Goal: Information Seeking & Learning: Check status

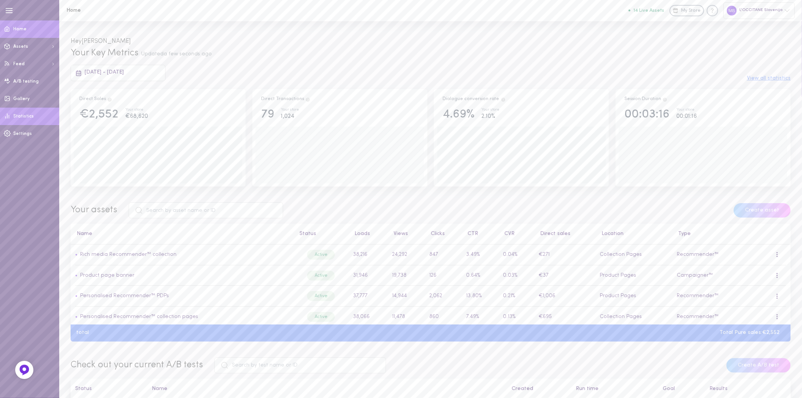
click at [21, 115] on span "Statistics" at bounding box center [23, 116] width 20 height 5
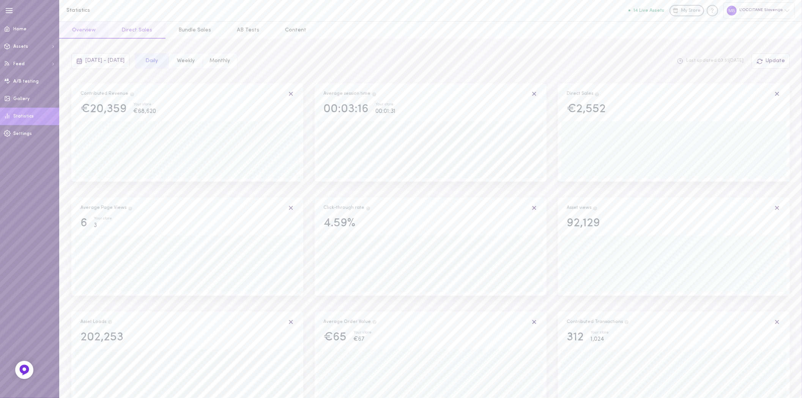
click at [130, 30] on button "Direct Sales" at bounding box center [136, 30] width 57 height 17
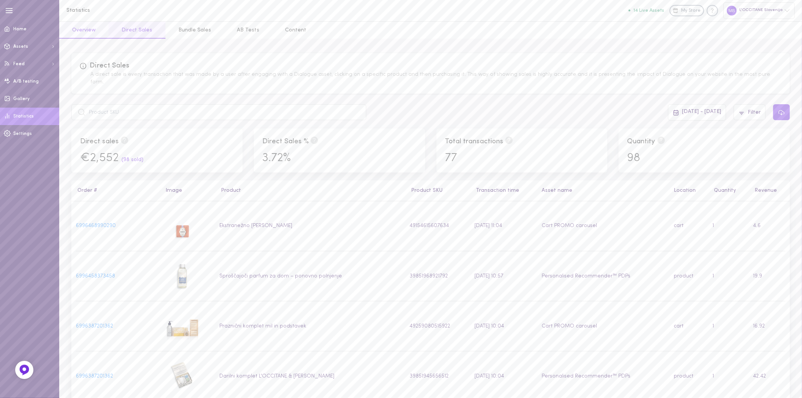
click at [85, 27] on button "Overview" at bounding box center [83, 30] width 49 height 17
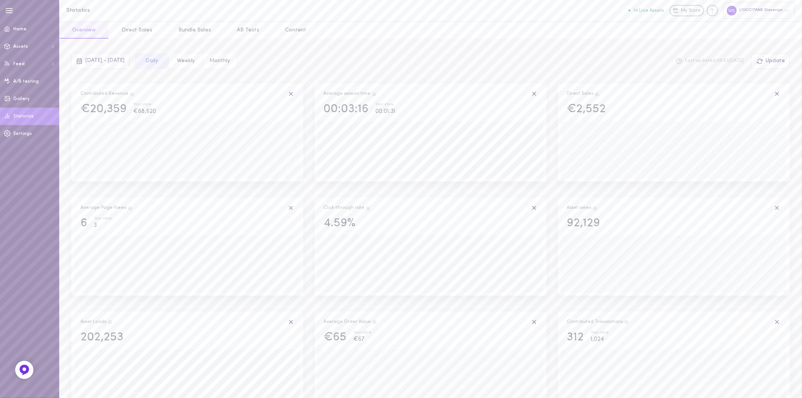
click at [124, 60] on span "[DATE] - [DATE]" at bounding box center [104, 61] width 39 height 6
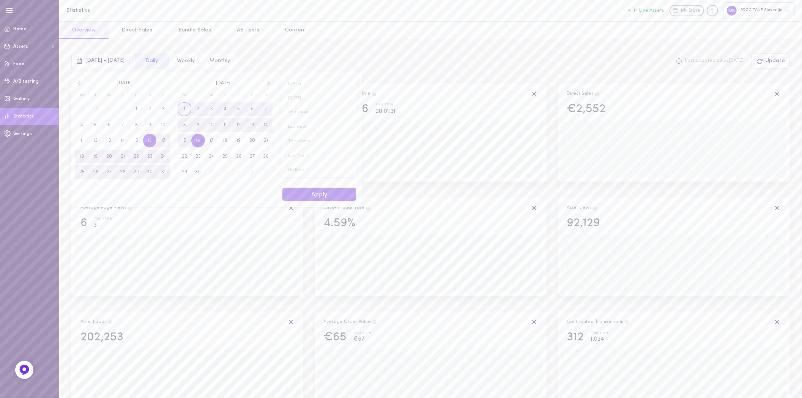
click at [187, 105] on span "1" at bounding box center [185, 109] width 14 height 14
click at [138, 109] on span "5" at bounding box center [136, 109] width 14 height 14
click at [322, 193] on button "Apply" at bounding box center [319, 194] width 74 height 13
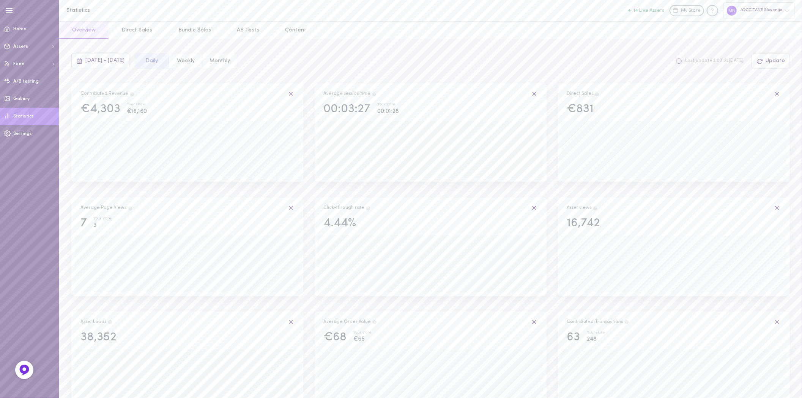
click at [103, 63] on div "[DATE] - [DATE]" at bounding box center [100, 61] width 58 height 16
click at [77, 85] on icon at bounding box center [79, 83] width 6 height 7
click at [132, 110] on span "1" at bounding box center [136, 109] width 14 height 14
click at [163, 172] on span "31" at bounding box center [163, 172] width 4 height 14
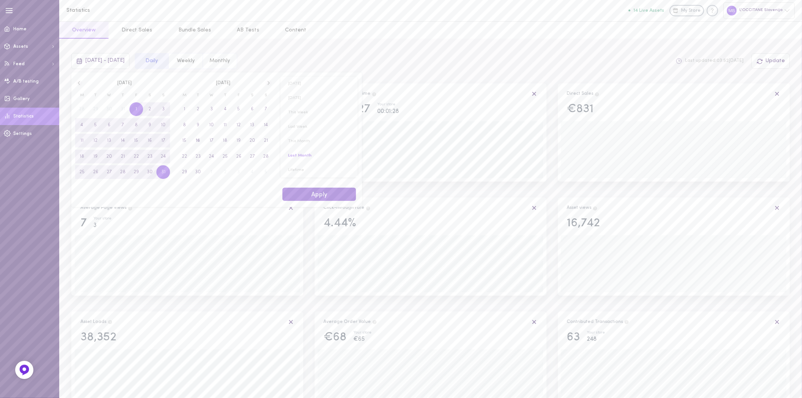
click at [294, 192] on button "Apply" at bounding box center [319, 194] width 74 height 13
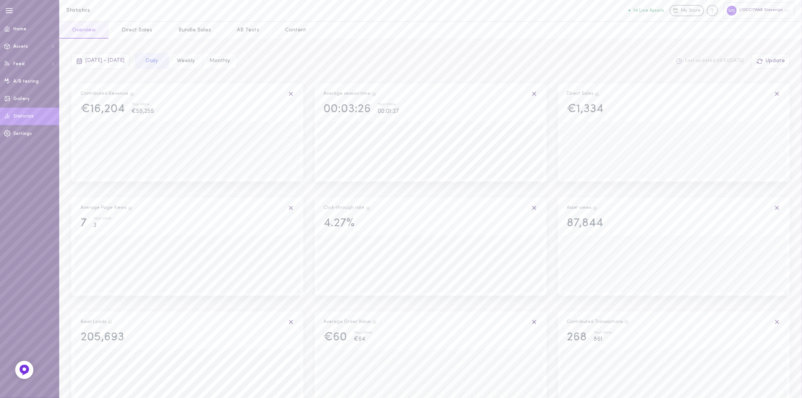
click at [89, 61] on span "[DATE] - [DATE]" at bounding box center [104, 61] width 39 height 6
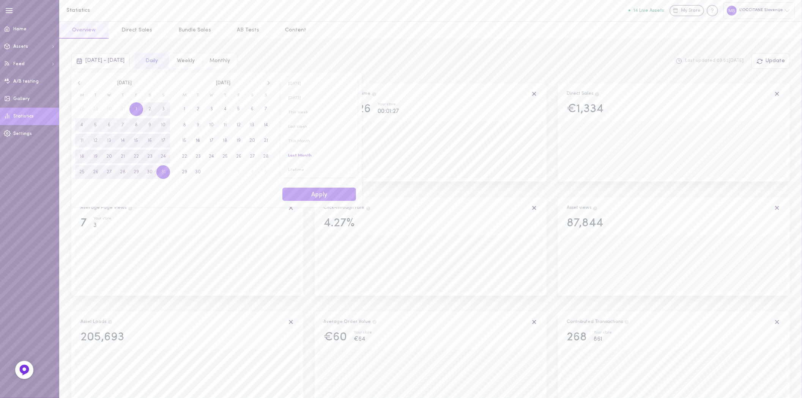
click at [81, 85] on icon at bounding box center [79, 83] width 6 height 7
click at [91, 111] on span "1" at bounding box center [96, 109] width 14 height 14
drag, startPoint x: 124, startPoint y: 175, endPoint x: 169, endPoint y: 181, distance: 45.1
click at [126, 175] on span "31" at bounding box center [123, 172] width 14 height 14
click at [302, 192] on button "Apply" at bounding box center [319, 194] width 74 height 13
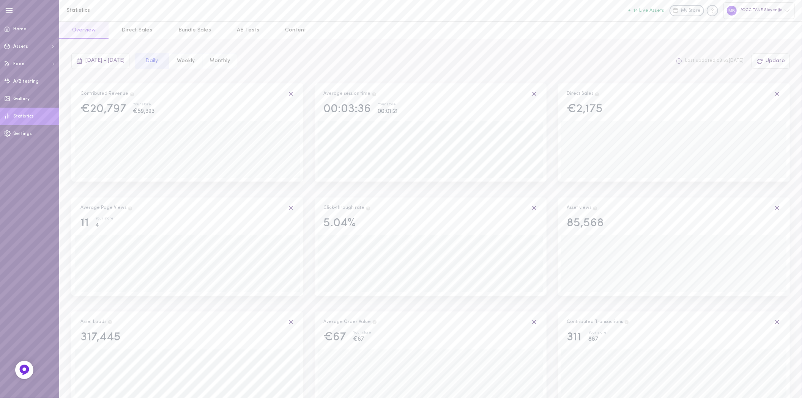
click at [76, 57] on div "[DATE] - [DATE]" at bounding box center [100, 61] width 58 height 16
click at [76, 81] on icon at bounding box center [79, 83] width 6 height 7
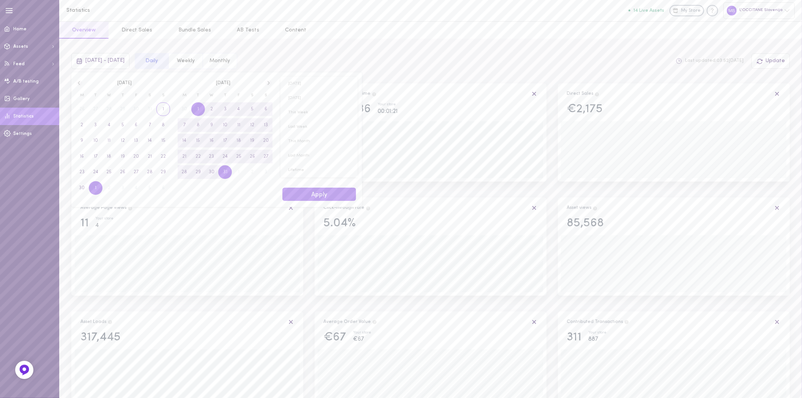
click at [165, 107] on span "1" at bounding box center [163, 109] width 14 height 14
click at [84, 188] on span "30" at bounding box center [82, 188] width 6 height 14
click at [309, 191] on button "Apply" at bounding box center [319, 194] width 74 height 13
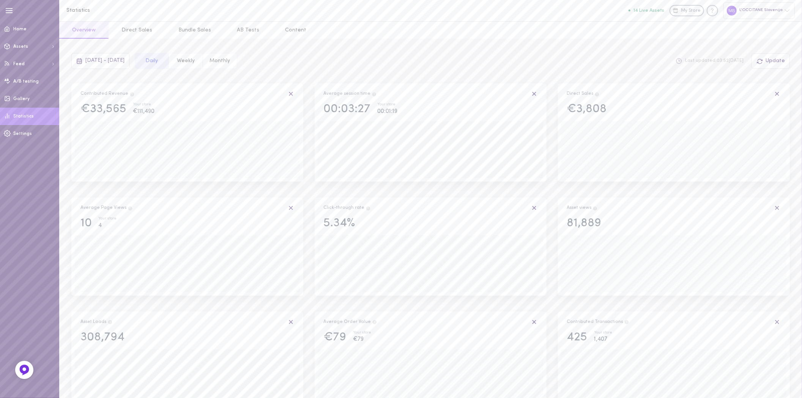
click at [107, 62] on span "[DATE] - [DATE]" at bounding box center [104, 61] width 39 height 6
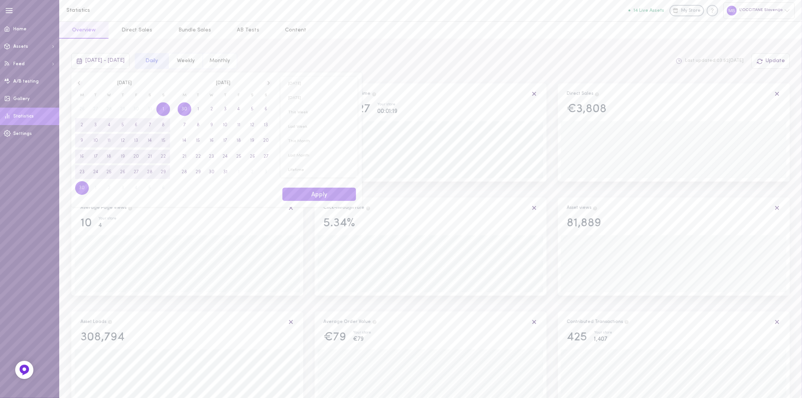
click at [80, 85] on icon at bounding box center [79, 83] width 6 height 7
click at [121, 107] on span "1" at bounding box center [123, 109] width 14 height 14
click at [148, 176] on span "31" at bounding box center [150, 172] width 14 height 14
click at [318, 195] on button "Apply" at bounding box center [319, 194] width 74 height 13
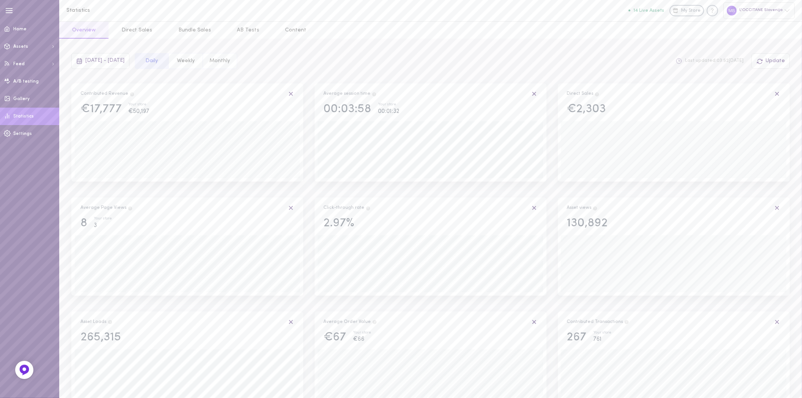
click at [95, 61] on span "[DATE] - [DATE]" at bounding box center [104, 61] width 39 height 6
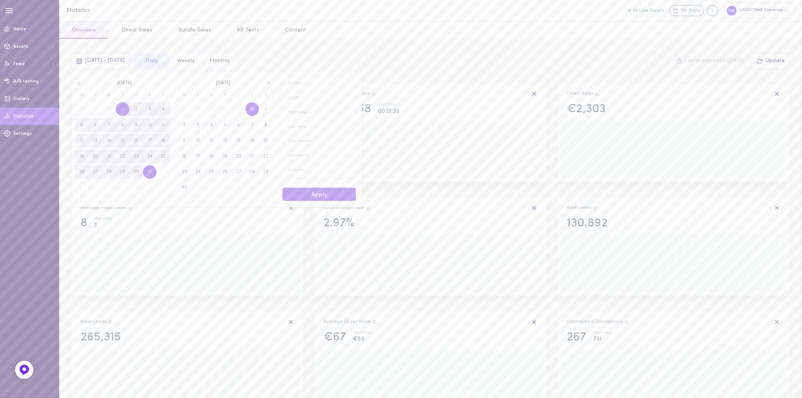
click at [79, 81] on icon at bounding box center [79, 83] width 6 height 7
click at [95, 109] on span "1" at bounding box center [96, 109] width 2 height 14
click at [109, 176] on span "30" at bounding box center [109, 172] width 6 height 14
click at [298, 192] on button "Apply" at bounding box center [319, 194] width 74 height 13
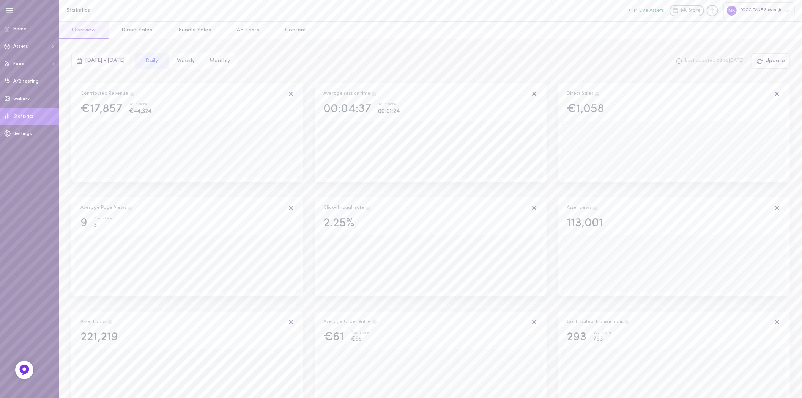
click at [104, 63] on div "[DATE] - [DATE]" at bounding box center [100, 61] width 58 height 16
click at [80, 79] on div "[DATE] [DATE]" at bounding box center [173, 81] width 205 height 18
click at [79, 80] on icon at bounding box center [79, 83] width 6 height 7
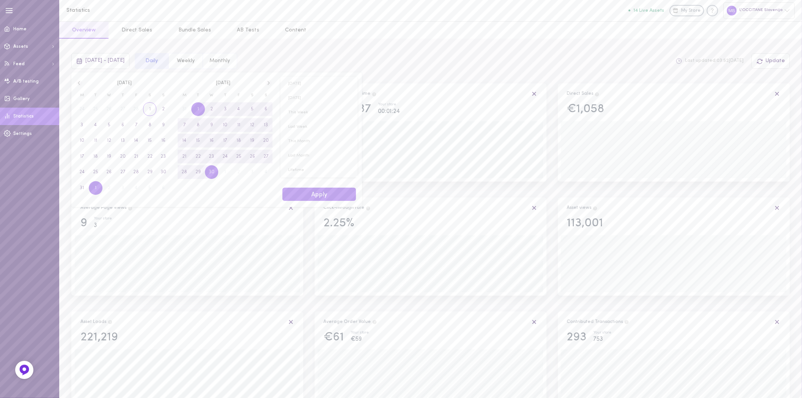
drag, startPoint x: 151, startPoint y: 112, endPoint x: 141, endPoint y: 123, distance: 14.3
click at [150, 112] on span "1" at bounding box center [150, 109] width 14 height 14
click at [84, 188] on span "31" at bounding box center [82, 188] width 4 height 14
click at [306, 198] on button "Apply" at bounding box center [319, 194] width 74 height 13
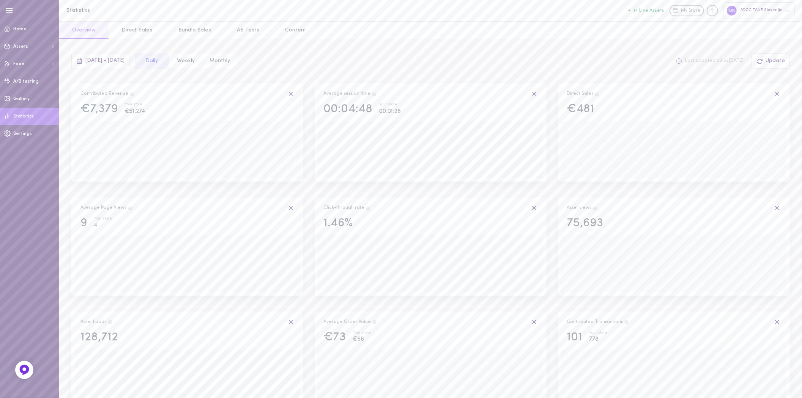
click at [98, 63] on span "[DATE] - [DATE]" at bounding box center [104, 61] width 39 height 6
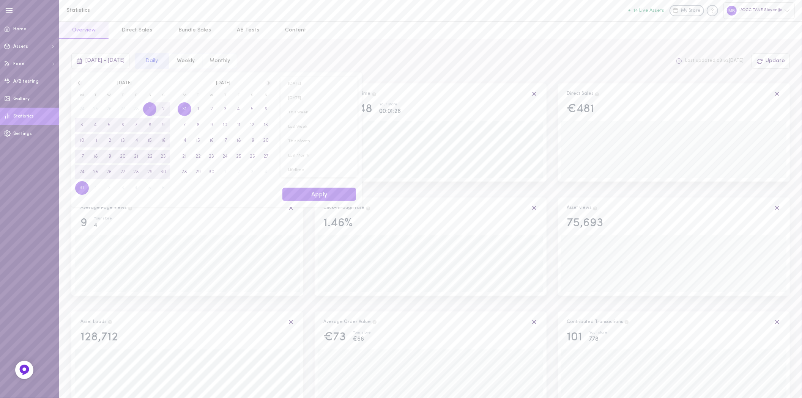
click at [78, 82] on icon at bounding box center [79, 83] width 2 height 4
drag, startPoint x: 149, startPoint y: 108, endPoint x: 140, endPoint y: 157, distance: 50.1
click at [147, 108] on span "1" at bounding box center [150, 109] width 14 height 14
click at [137, 170] on span "28" at bounding box center [136, 172] width 6 height 14
click at [331, 188] on button "Apply" at bounding box center [319, 194] width 74 height 13
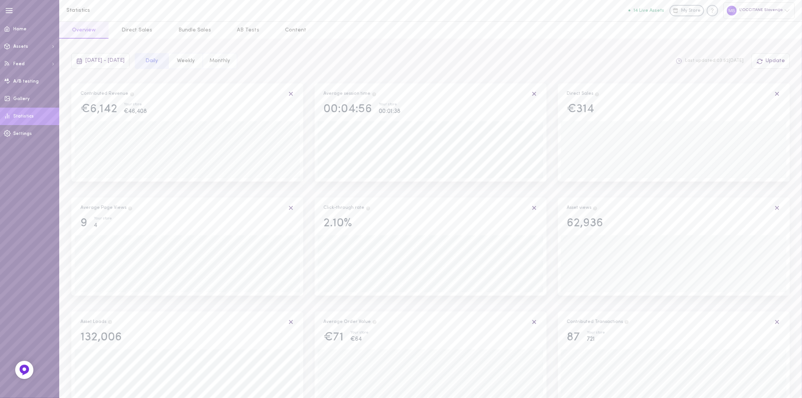
click at [108, 63] on span "[DATE] - [DATE]" at bounding box center [104, 61] width 39 height 6
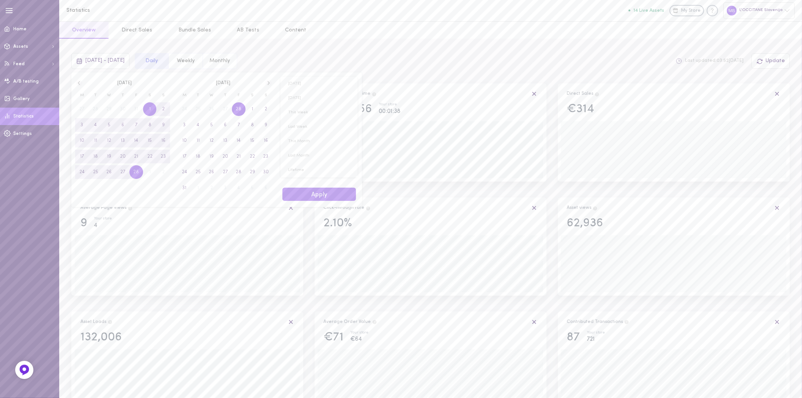
click at [78, 83] on icon at bounding box center [79, 83] width 2 height 4
click at [107, 110] on span "1" at bounding box center [109, 109] width 14 height 14
click at [138, 175] on span "31" at bounding box center [136, 172] width 14 height 14
click at [305, 192] on button "Apply" at bounding box center [319, 194] width 74 height 13
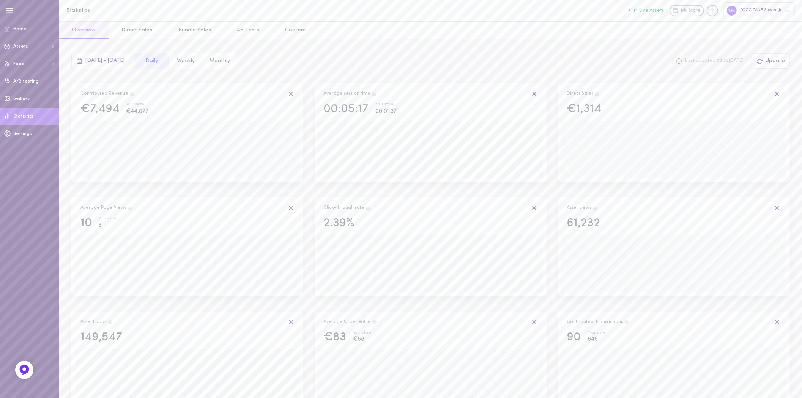
click at [83, 61] on div "[DATE] - [DATE]" at bounding box center [100, 61] width 58 height 16
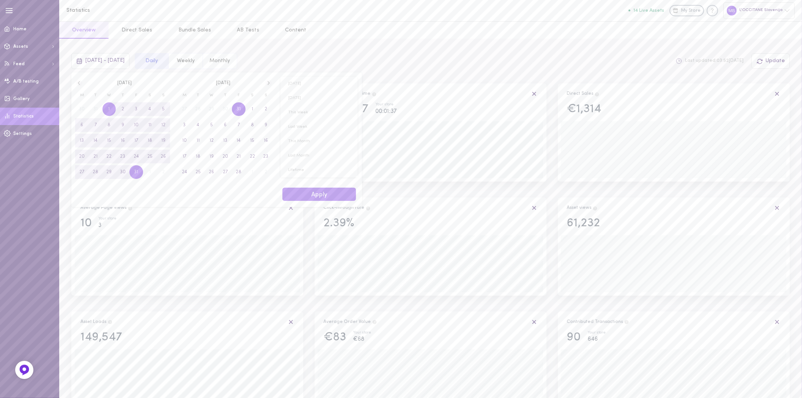
click at [79, 84] on icon at bounding box center [79, 83] width 2 height 4
click at [166, 111] on span "1" at bounding box center [163, 109] width 14 height 14
click at [97, 186] on span "31" at bounding box center [95, 188] width 4 height 14
drag, startPoint x: 304, startPoint y: 187, endPoint x: 307, endPoint y: 190, distance: 4.6
click at [305, 187] on div "[DATE] [DATE] This Week Last Week This Month Last Month Lifetime - days up to […" at bounding box center [319, 139] width 86 height 135
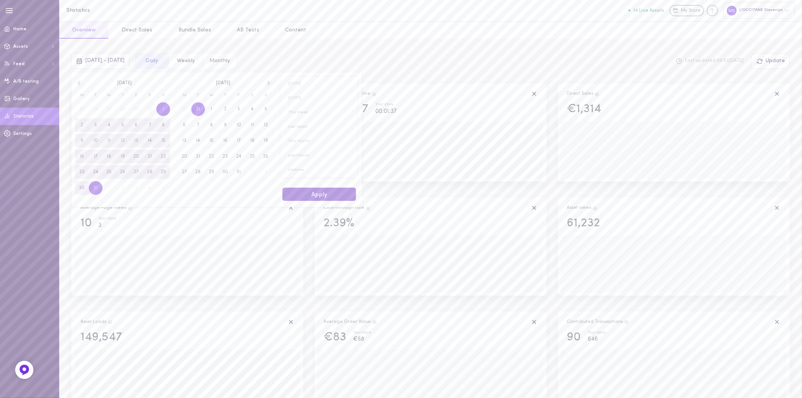
click at [307, 190] on button "Apply" at bounding box center [319, 194] width 74 height 13
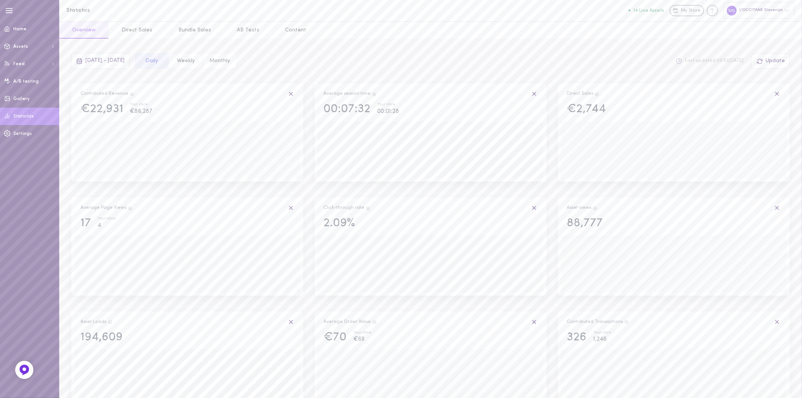
click at [95, 62] on span "[DATE] - [DATE]" at bounding box center [104, 61] width 39 height 6
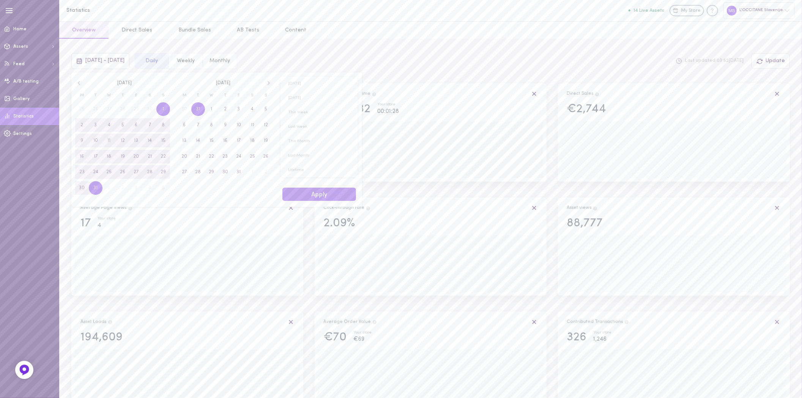
click at [79, 85] on icon at bounding box center [79, 83] width 6 height 7
click at [135, 110] on span "1" at bounding box center [136, 109] width 2 height 14
click at [147, 173] on span "30" at bounding box center [150, 172] width 6 height 14
click at [306, 193] on button "Apply" at bounding box center [319, 194] width 74 height 13
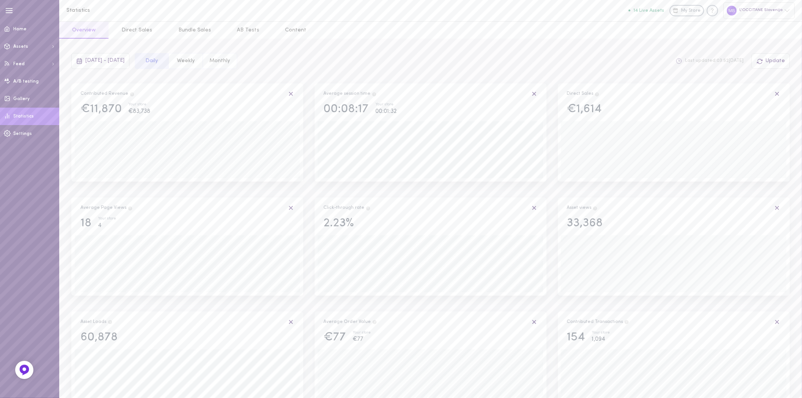
click at [92, 61] on span "[DATE] - [DATE]" at bounding box center [104, 61] width 39 height 6
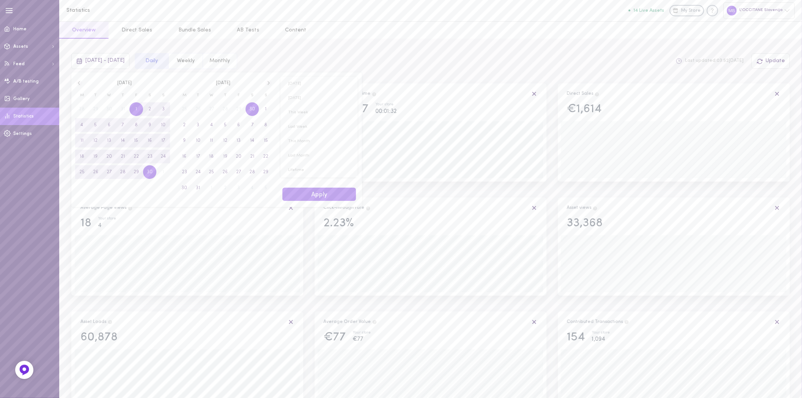
click at [78, 82] on icon at bounding box center [79, 83] width 6 height 7
click at [95, 107] on span "1" at bounding box center [96, 109] width 2 height 14
click at [121, 175] on span "31" at bounding box center [123, 172] width 4 height 14
click at [323, 194] on button "Apply" at bounding box center [319, 194] width 74 height 13
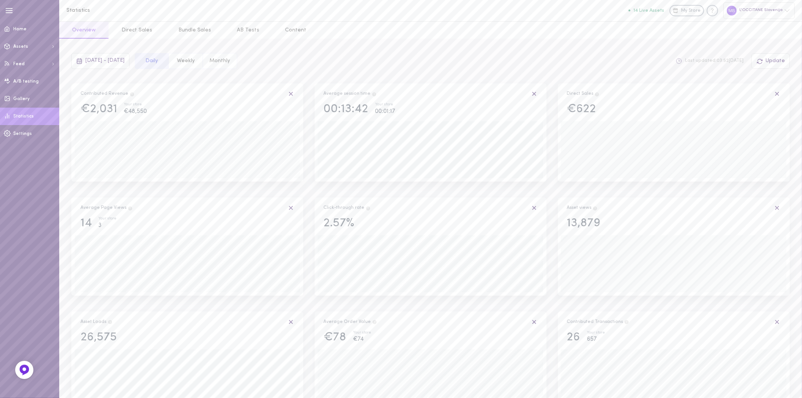
click at [95, 58] on span "[DATE] - [DATE]" at bounding box center [104, 61] width 39 height 6
click at [77, 83] on icon at bounding box center [79, 83] width 6 height 7
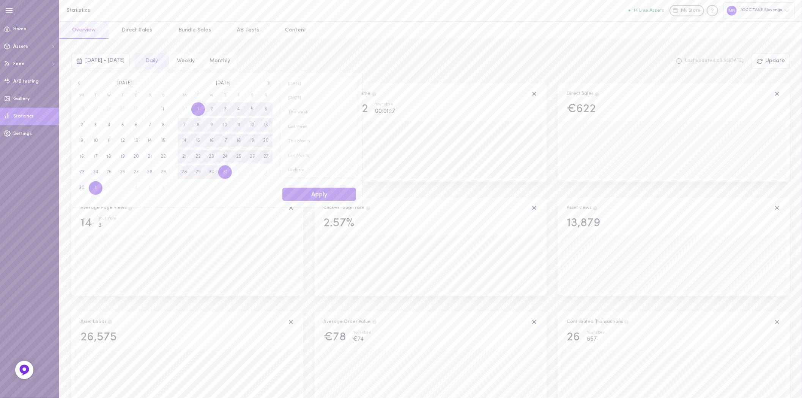
click at [77, 83] on icon at bounding box center [79, 83] width 6 height 7
click at [85, 109] on span "1" at bounding box center [82, 109] width 14 height 14
click at [110, 171] on span "31" at bounding box center [109, 172] width 4 height 14
click at [311, 192] on button "Apply" at bounding box center [319, 194] width 74 height 13
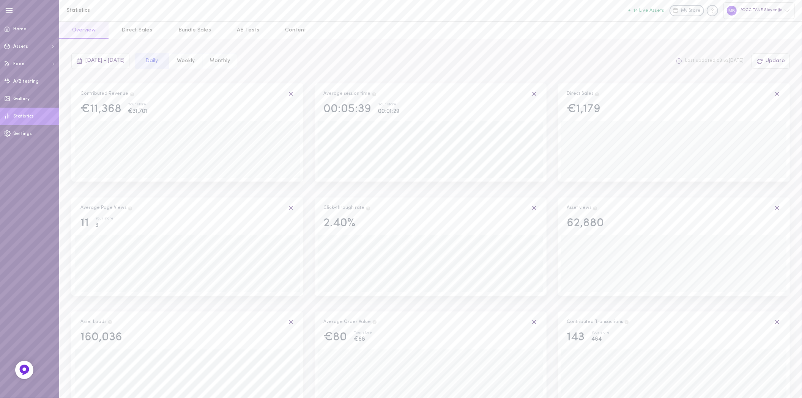
click at [97, 66] on div "[DATE] - [DATE]" at bounding box center [100, 61] width 58 height 16
click at [78, 85] on icon at bounding box center [79, 83] width 6 height 7
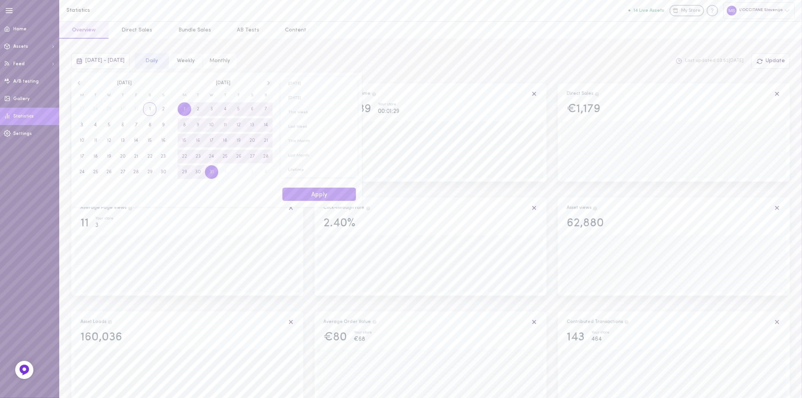
drag, startPoint x: 150, startPoint y: 112, endPoint x: 151, endPoint y: 125, distance: 13.3
click at [150, 112] on span "1" at bounding box center [150, 109] width 2 height 14
click at [160, 169] on span "30" at bounding box center [163, 172] width 6 height 14
click at [285, 192] on button "Apply" at bounding box center [319, 194] width 74 height 13
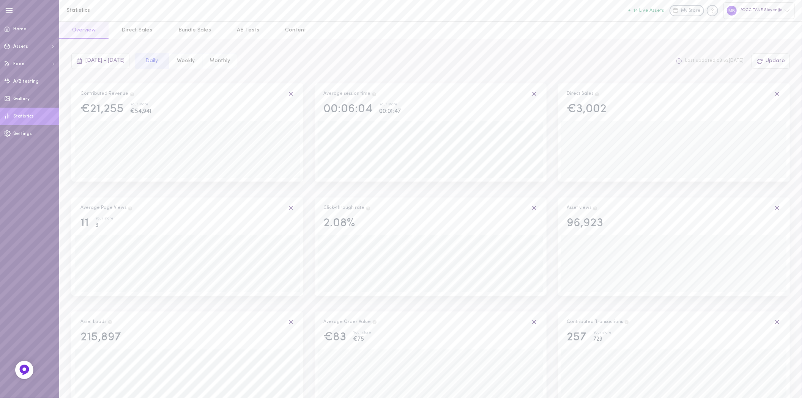
click at [102, 63] on span "[DATE] - [DATE]" at bounding box center [104, 61] width 39 height 6
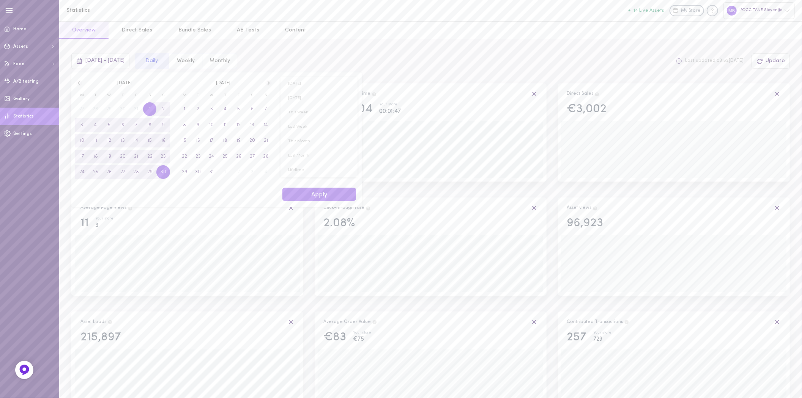
click at [79, 82] on icon at bounding box center [79, 83] width 2 height 4
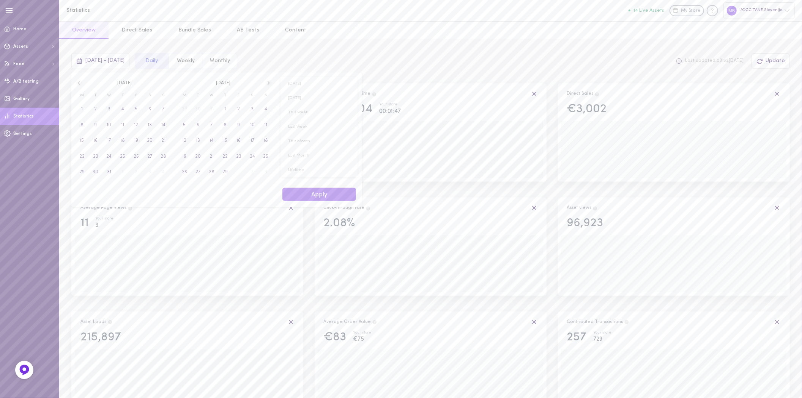
click at [79, 82] on icon at bounding box center [79, 83] width 2 height 4
click at [181, 105] on span "1" at bounding box center [185, 109] width 14 height 14
click at [269, 83] on icon at bounding box center [268, 83] width 2 height 4
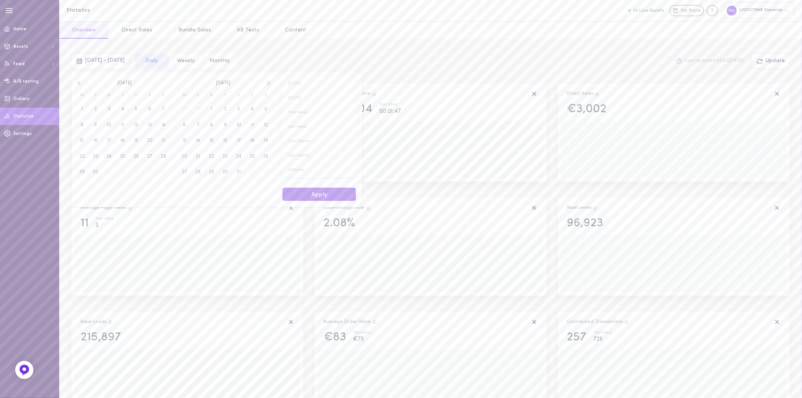
click at [269, 83] on icon at bounding box center [268, 83] width 2 height 4
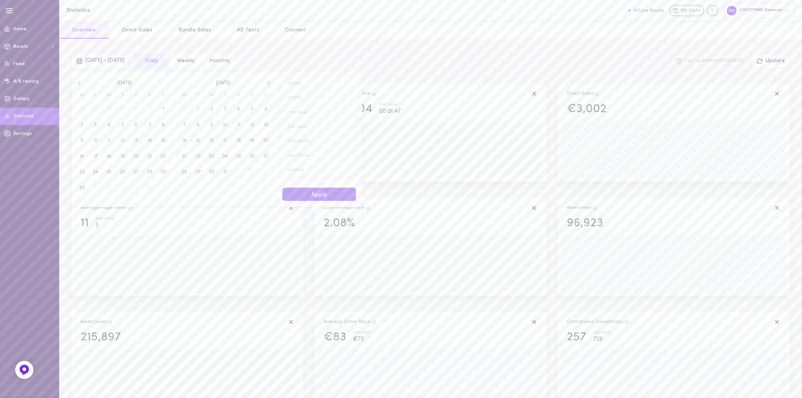
click at [269, 83] on icon at bounding box center [268, 83] width 2 height 4
click at [317, 193] on button "Apply" at bounding box center [319, 194] width 74 height 13
click at [108, 60] on span "[DATE] - [DATE]" at bounding box center [104, 61] width 39 height 6
click at [78, 85] on icon at bounding box center [79, 83] width 6 height 7
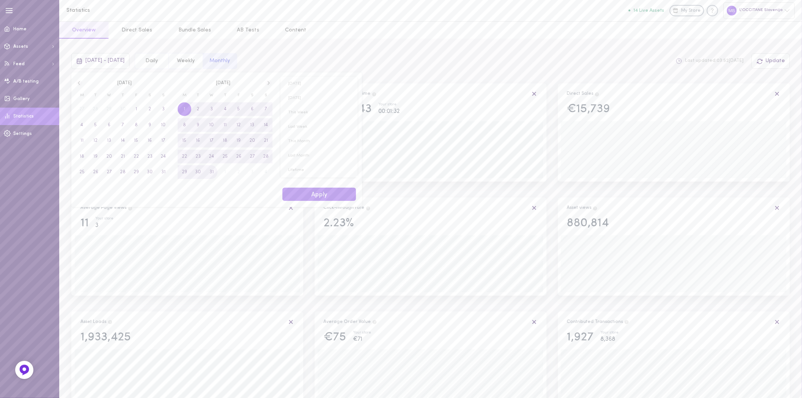
click at [78, 85] on icon at bounding box center [79, 83] width 6 height 7
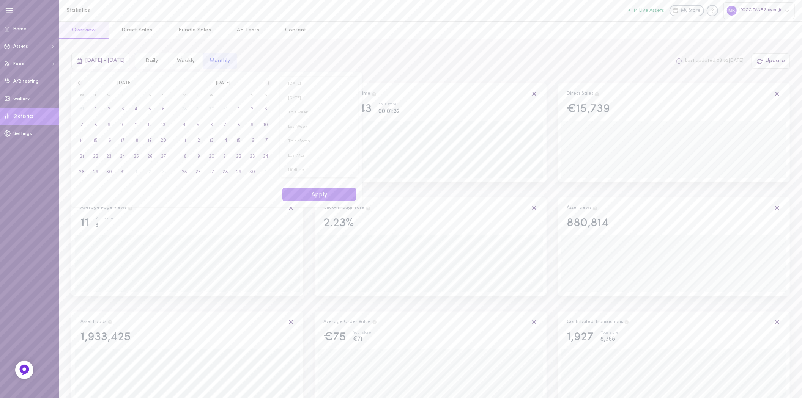
click at [78, 85] on icon at bounding box center [79, 83] width 6 height 7
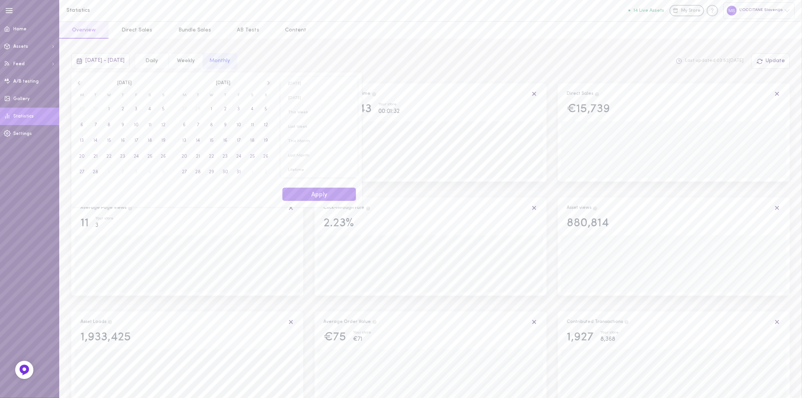
click at [78, 84] on icon at bounding box center [79, 83] width 6 height 7
click at [160, 107] on span "1" at bounding box center [163, 109] width 14 height 14
click at [269, 85] on icon at bounding box center [268, 83] width 6 height 7
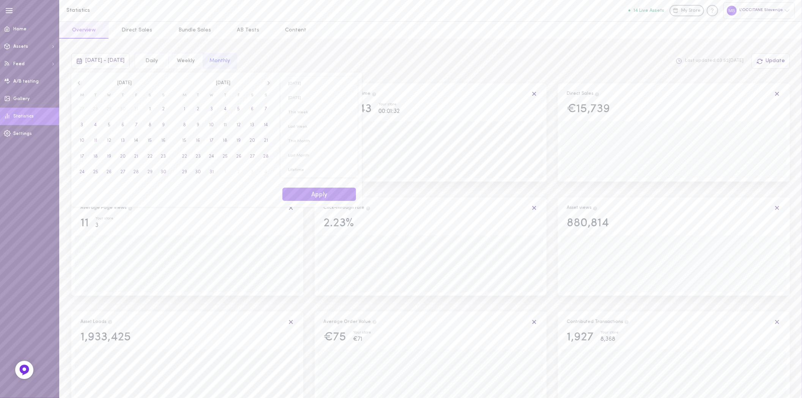
click at [269, 85] on icon at bounding box center [268, 83] width 6 height 7
click at [268, 85] on icon at bounding box center [268, 83] width 2 height 4
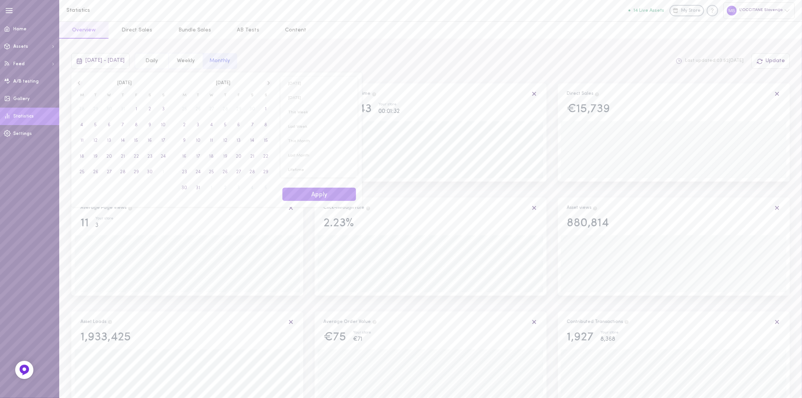
click at [268, 85] on icon at bounding box center [268, 83] width 2 height 4
click at [262, 173] on span "31" at bounding box center [266, 172] width 14 height 14
click at [324, 198] on button "Apply" at bounding box center [319, 194] width 74 height 13
click at [103, 64] on div "[DATE] - [DATE]" at bounding box center [100, 61] width 58 height 16
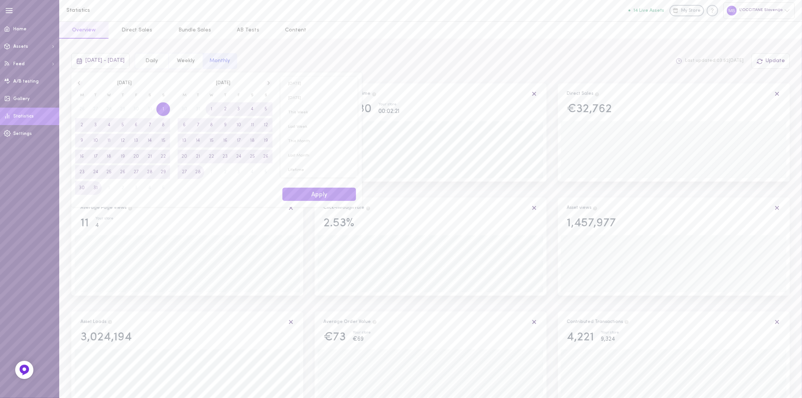
click at [76, 84] on icon at bounding box center [79, 83] width 6 height 7
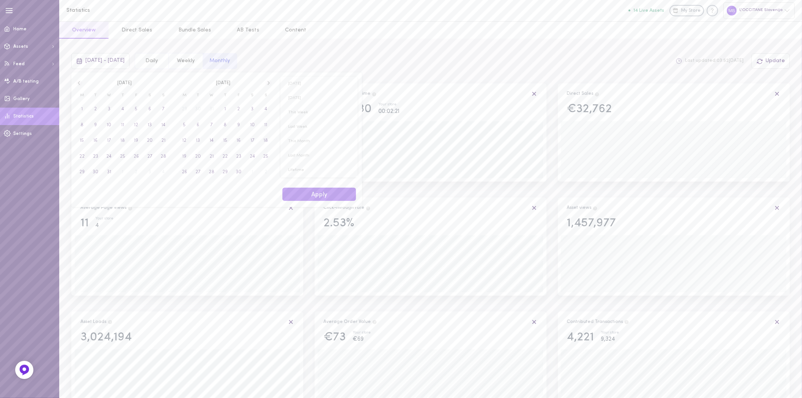
click at [76, 84] on icon at bounding box center [79, 83] width 6 height 7
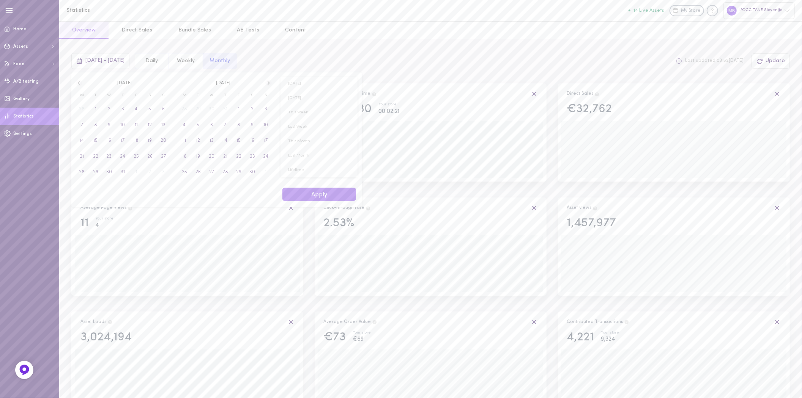
click at [77, 83] on icon at bounding box center [79, 83] width 6 height 7
click at [245, 110] on span "1" at bounding box center [252, 109] width 14 height 14
click at [267, 86] on icon at bounding box center [268, 83] width 6 height 7
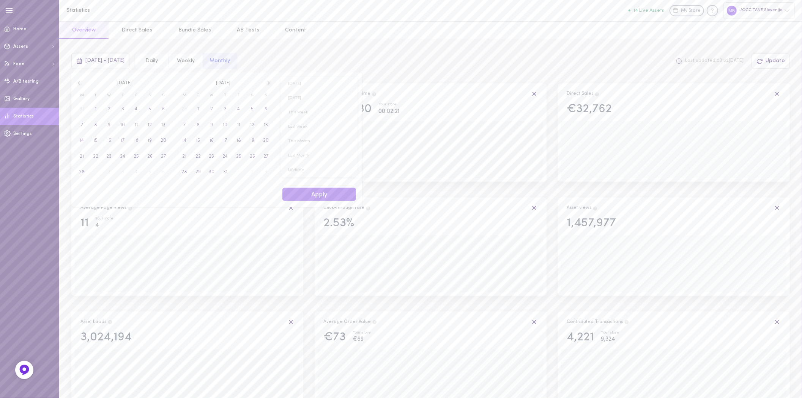
click at [267, 85] on icon at bounding box center [268, 83] width 6 height 7
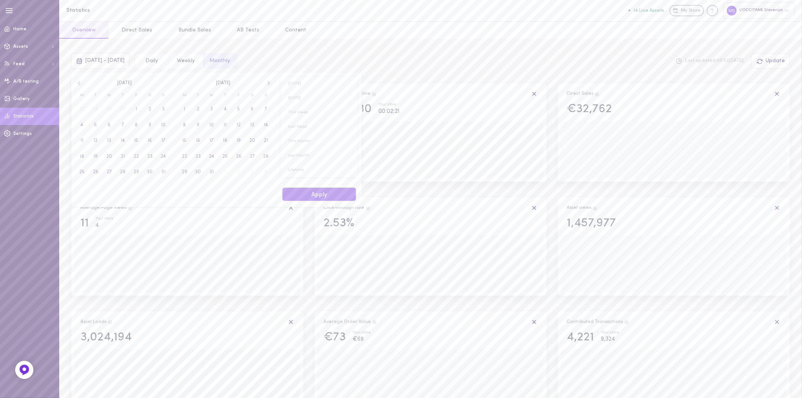
click at [267, 85] on icon at bounding box center [268, 83] width 6 height 7
click at [251, 169] on span "31" at bounding box center [252, 172] width 4 height 14
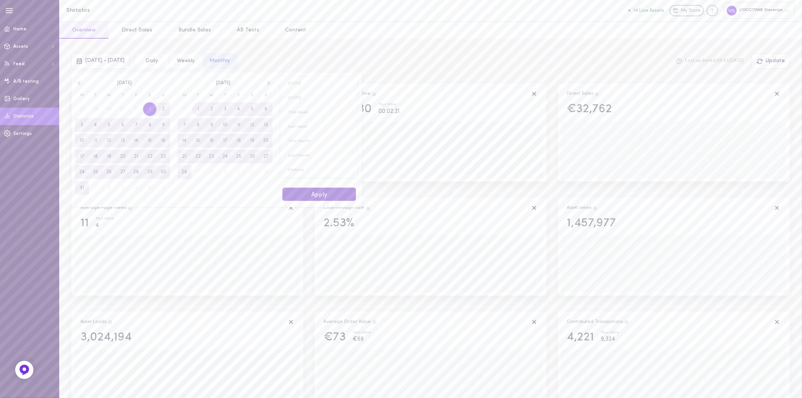
click at [332, 195] on button "Apply" at bounding box center [319, 194] width 74 height 13
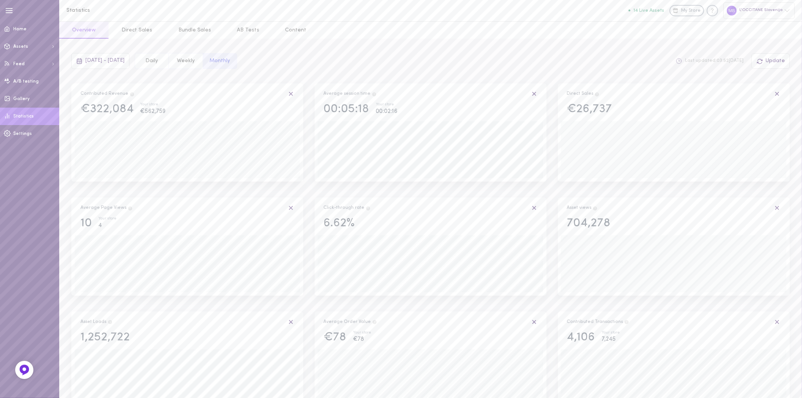
click at [102, 64] on div "[DATE] - [DATE]" at bounding box center [100, 61] width 58 height 16
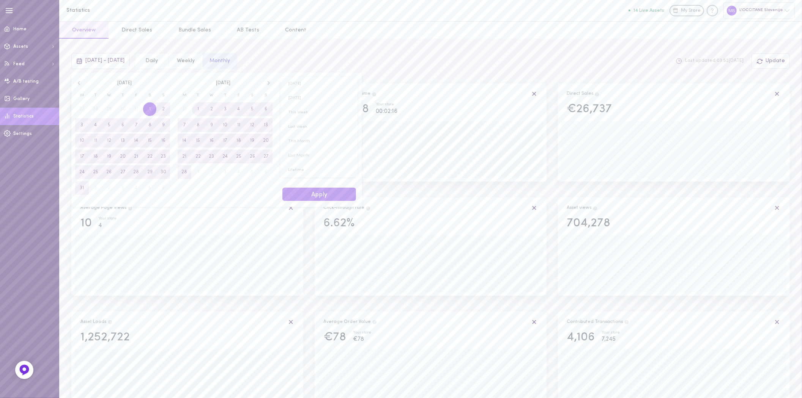
click at [268, 84] on icon at bounding box center [268, 83] width 2 height 4
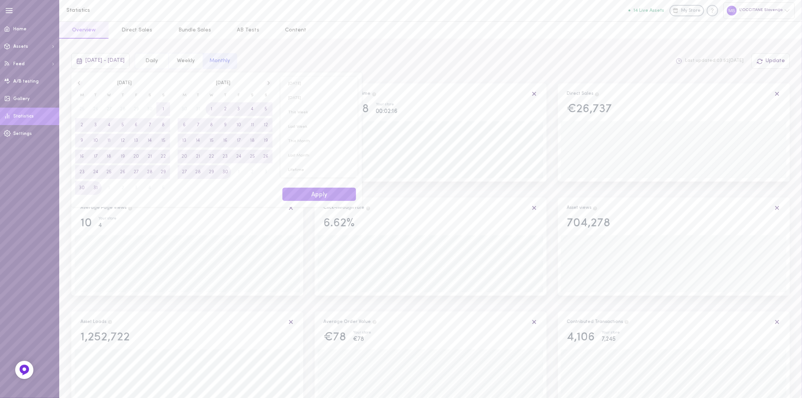
click at [268, 84] on icon at bounding box center [268, 83] width 2 height 4
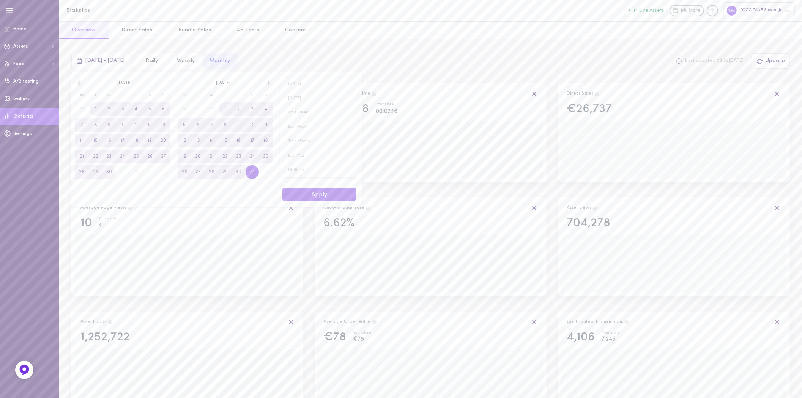
click at [268, 84] on icon at bounding box center [268, 83] width 2 height 4
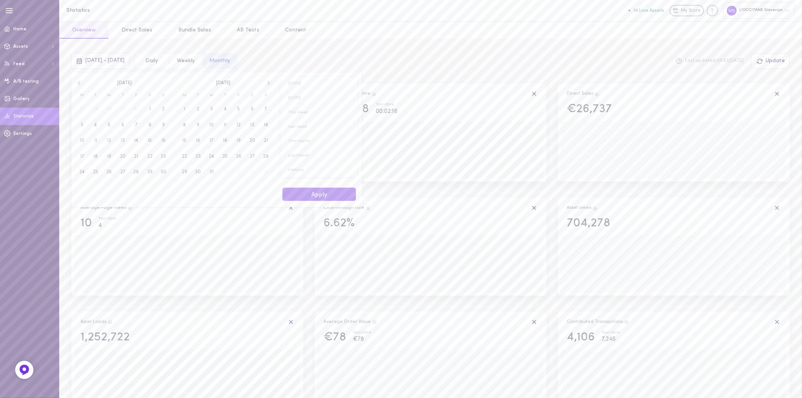
click at [268, 84] on icon at bounding box center [268, 83] width 2 height 4
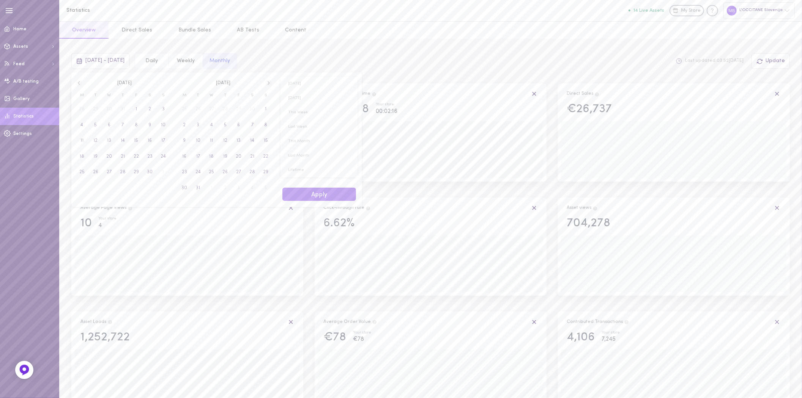
click at [268, 84] on icon at bounding box center [268, 83] width 2 height 4
click at [185, 108] on span "1" at bounding box center [185, 109] width 2 height 14
click at [270, 84] on icon at bounding box center [268, 83] width 6 height 7
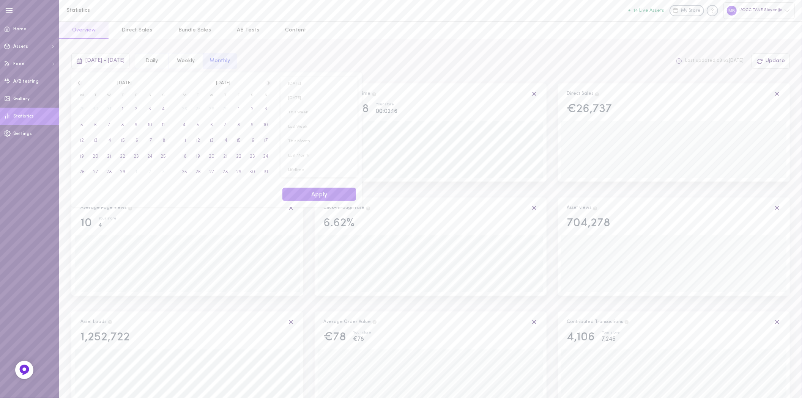
click at [270, 84] on icon at bounding box center [268, 83] width 6 height 7
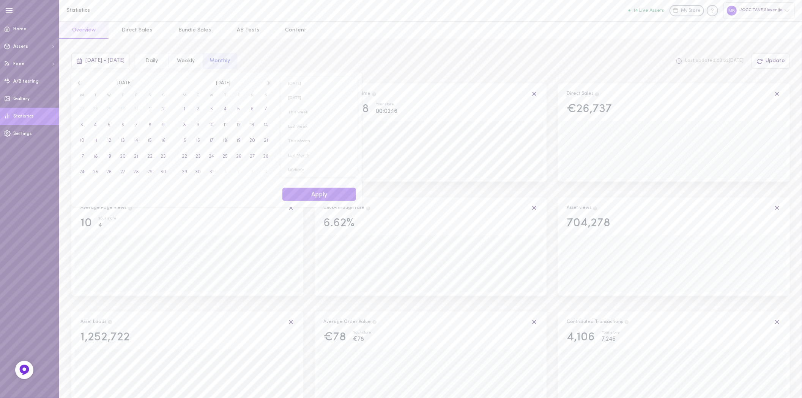
click at [270, 84] on icon at bounding box center [268, 83] width 6 height 7
click at [269, 84] on icon at bounding box center [268, 83] width 6 height 7
click at [268, 84] on icon at bounding box center [268, 83] width 2 height 4
click at [315, 195] on button "Apply" at bounding box center [319, 194] width 74 height 13
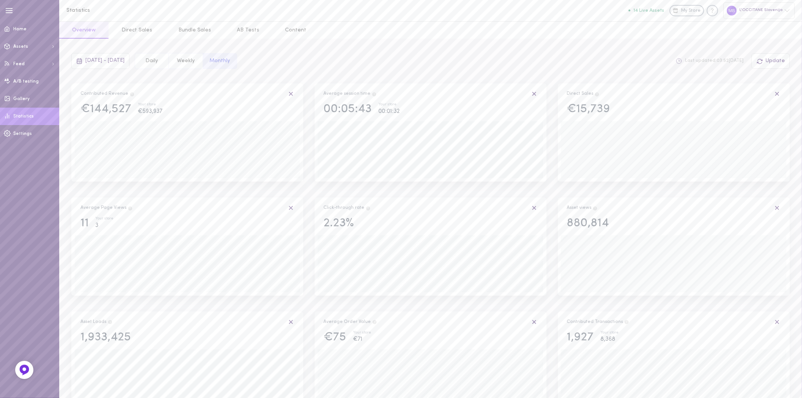
click at [91, 61] on span "[DATE] - [DATE]" at bounding box center [104, 61] width 39 height 6
click at [267, 83] on icon at bounding box center [268, 83] width 6 height 7
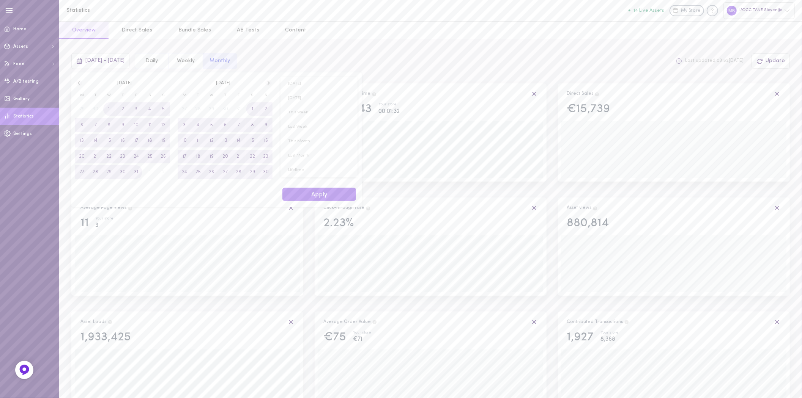
click at [267, 83] on icon at bounding box center [268, 83] width 6 height 7
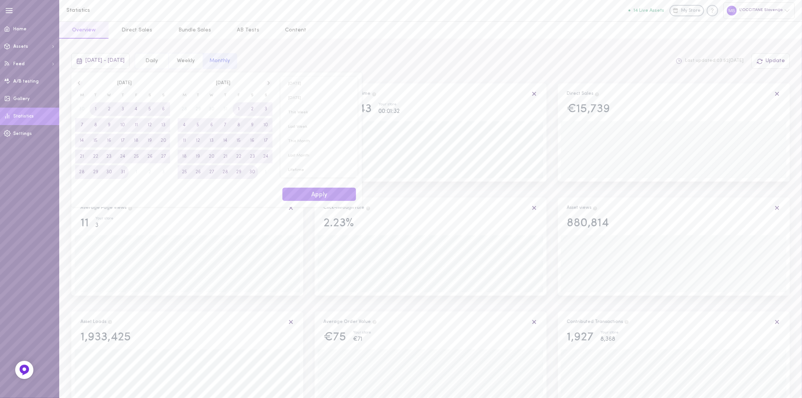
click at [267, 83] on icon at bounding box center [268, 83] width 6 height 7
click at [108, 109] on span "1" at bounding box center [109, 109] width 2 height 14
click at [269, 81] on icon at bounding box center [268, 83] width 6 height 7
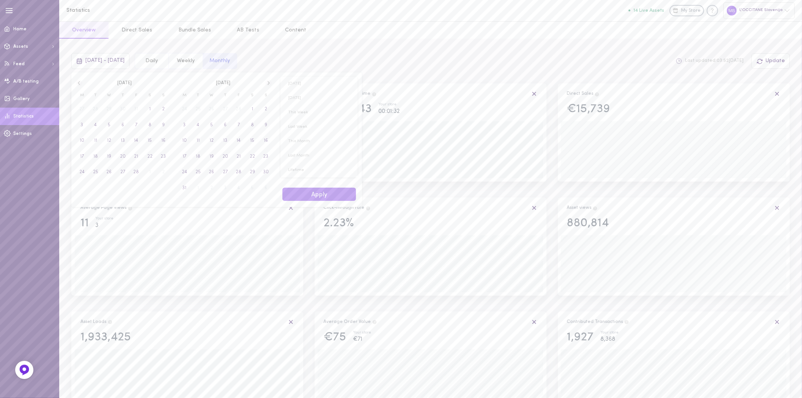
click at [269, 81] on icon at bounding box center [268, 83] width 6 height 7
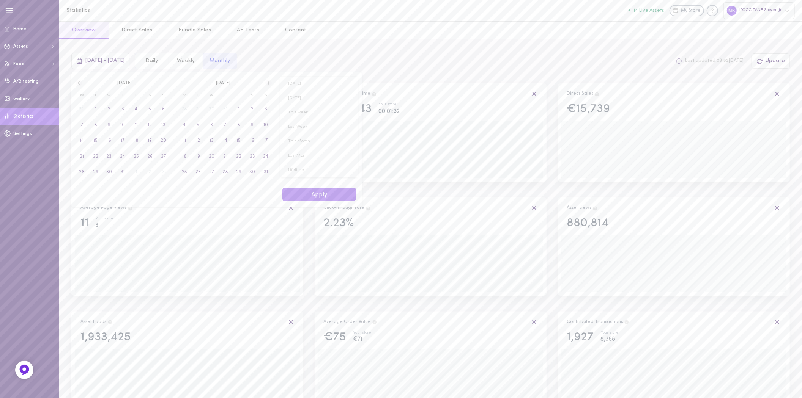
click at [269, 81] on icon at bounding box center [268, 83] width 6 height 7
click at [238, 108] on span "5" at bounding box center [238, 109] width 3 height 14
click at [297, 194] on button "Apply" at bounding box center [319, 194] width 74 height 13
click at [88, 58] on span "[DATE] - [DATE]" at bounding box center [104, 61] width 39 height 6
click at [77, 83] on icon at bounding box center [79, 83] width 6 height 7
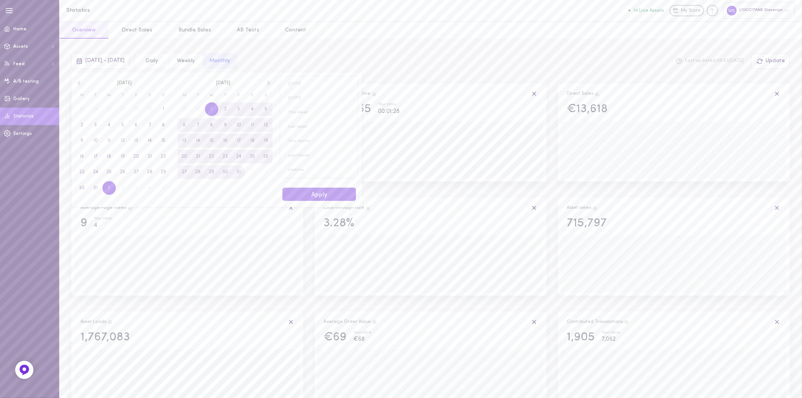
click at [77, 83] on icon at bounding box center [79, 83] width 6 height 7
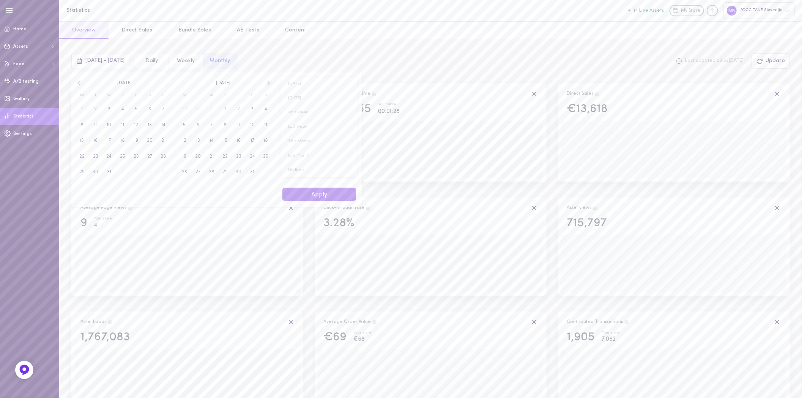
click at [77, 83] on icon at bounding box center [79, 83] width 6 height 7
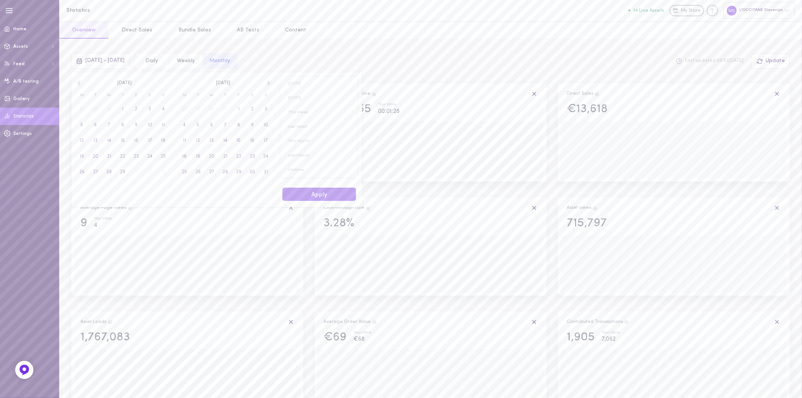
click at [77, 83] on icon at bounding box center [79, 83] width 6 height 7
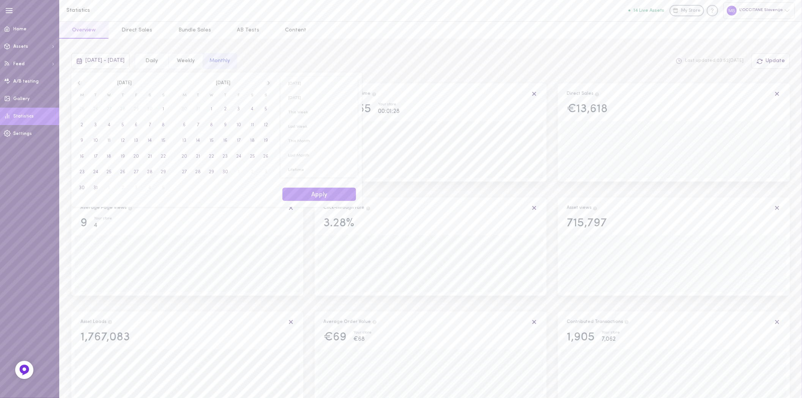
click at [77, 83] on icon at bounding box center [79, 83] width 6 height 7
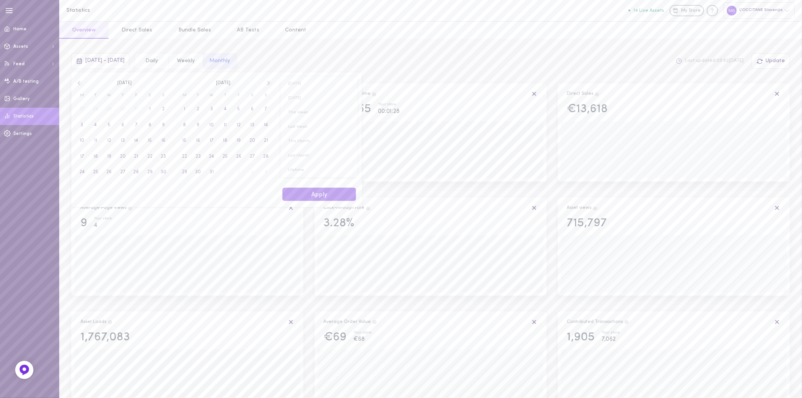
click at [77, 83] on icon at bounding box center [79, 83] width 6 height 7
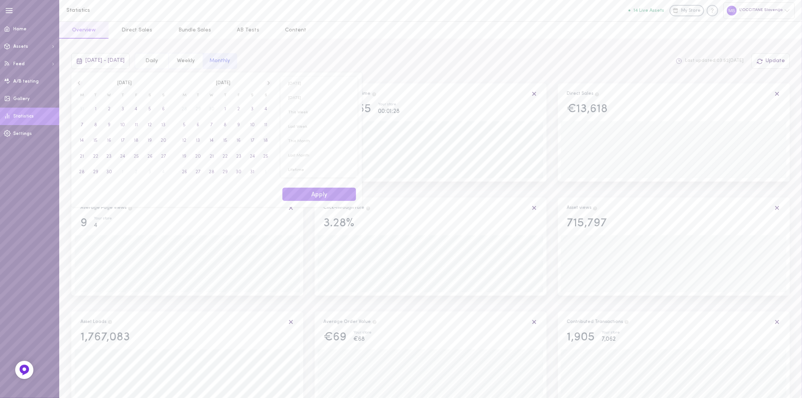
click at [77, 83] on icon at bounding box center [79, 83] width 6 height 7
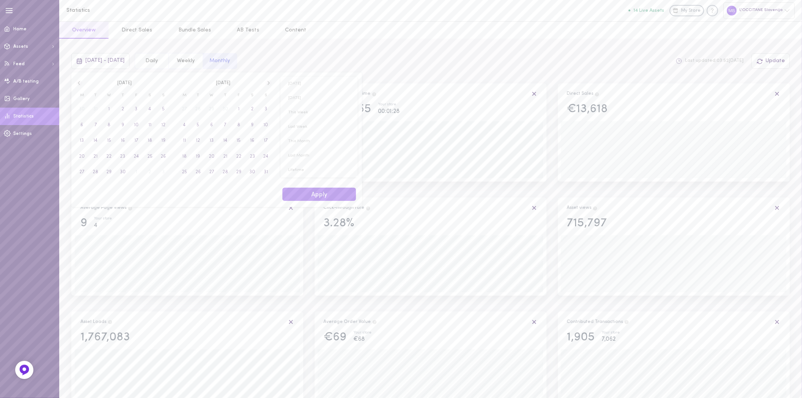
click at [77, 83] on icon at bounding box center [79, 83] width 6 height 7
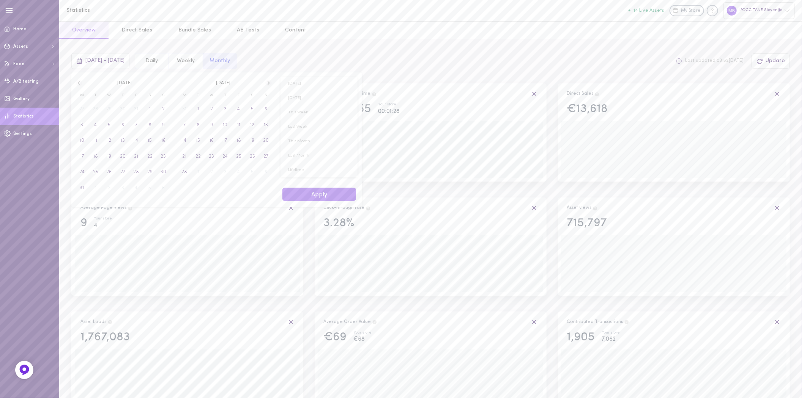
click at [77, 83] on icon at bounding box center [79, 83] width 6 height 7
click at [108, 10] on h1 "Statistics" at bounding box center [128, 11] width 125 height 6
click at [308, 194] on button "Apply" at bounding box center [319, 194] width 74 height 13
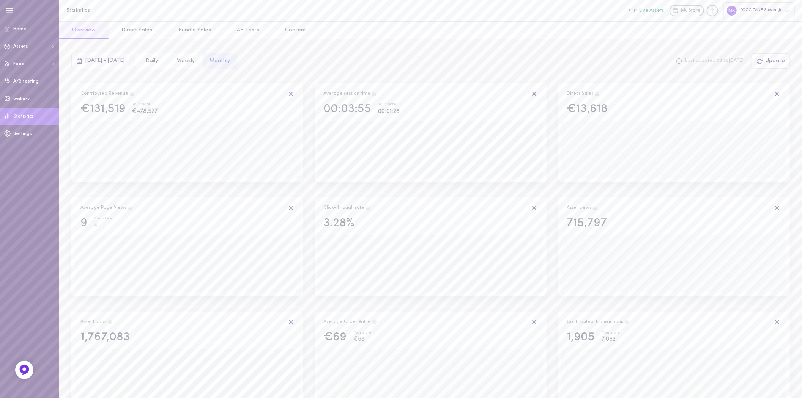
click at [111, 60] on span "[DATE] - [DATE]" at bounding box center [104, 61] width 39 height 6
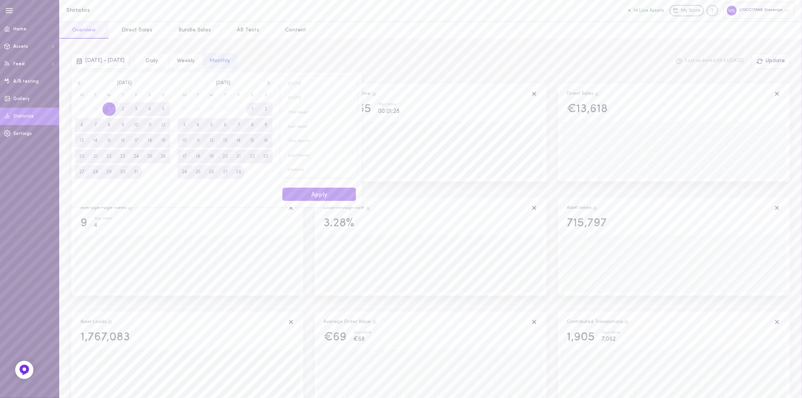
click at [268, 84] on icon at bounding box center [268, 83] width 6 height 7
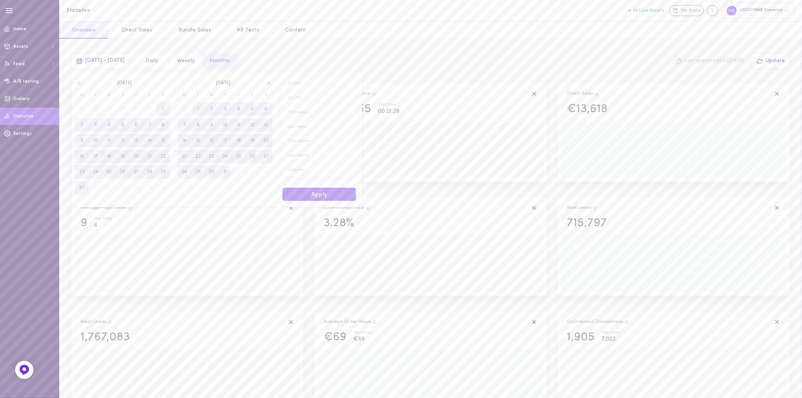
click at [268, 84] on icon at bounding box center [268, 83] width 6 height 7
click at [321, 191] on button "Apply" at bounding box center [319, 194] width 74 height 13
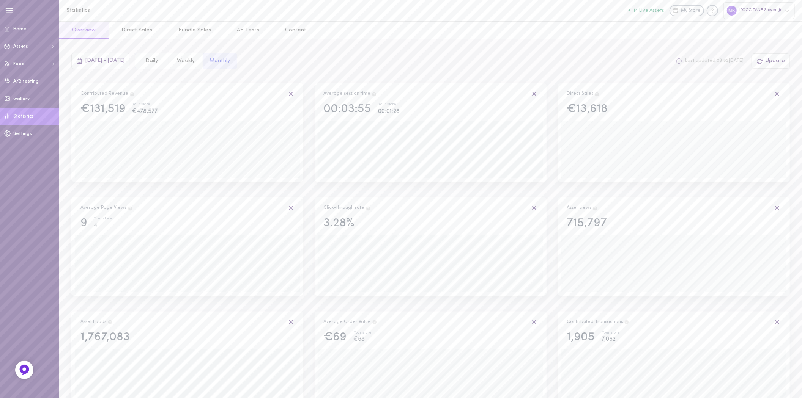
click at [20, 115] on span "Statistics" at bounding box center [23, 116] width 20 height 5
click at [100, 58] on span "[DATE] - [DATE]" at bounding box center [104, 61] width 39 height 6
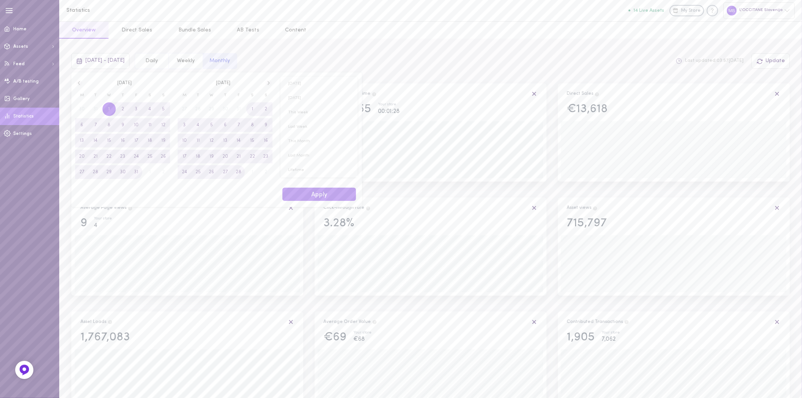
click at [79, 83] on icon at bounding box center [79, 83] width 2 height 4
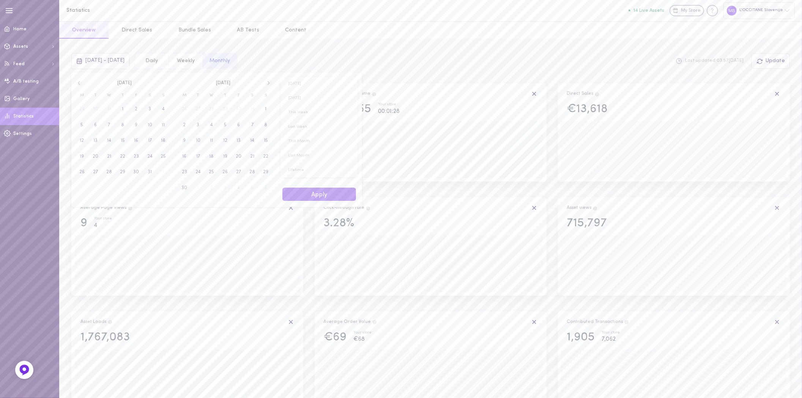
click at [79, 83] on icon at bounding box center [79, 83] width 2 height 4
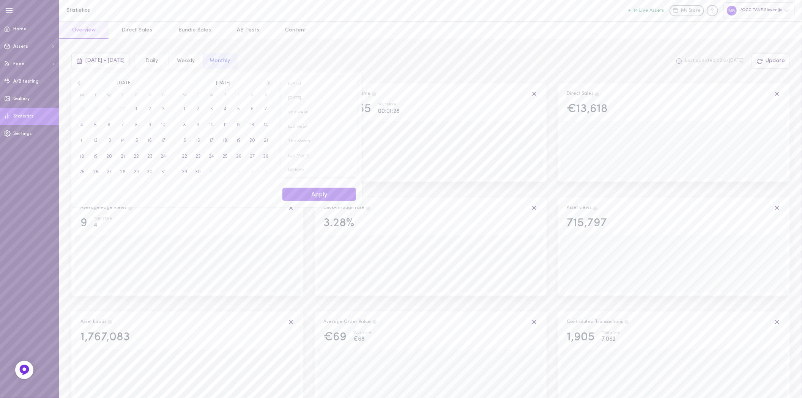
click at [79, 83] on icon at bounding box center [79, 83] width 2 height 4
click at [82, 107] on span "1" at bounding box center [82, 109] width 2 height 14
click at [266, 81] on icon at bounding box center [268, 83] width 6 height 7
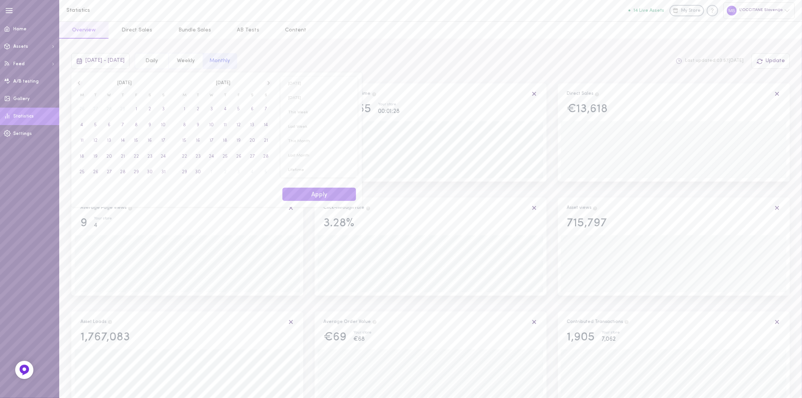
click at [266, 81] on icon at bounding box center [268, 83] width 6 height 7
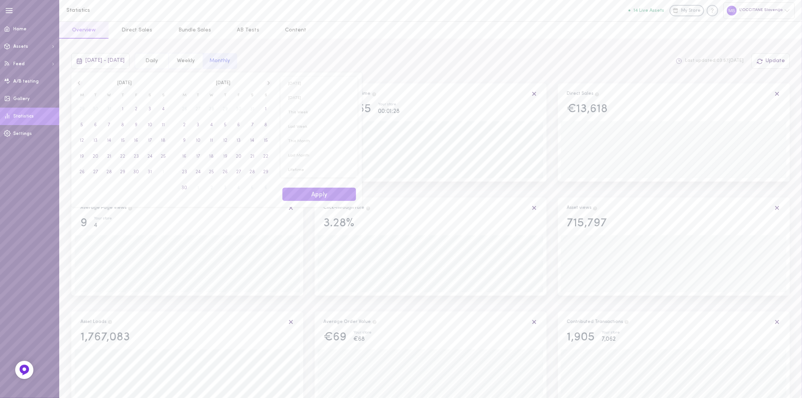
click at [266, 81] on icon at bounding box center [268, 83] width 6 height 7
click at [319, 198] on button "Apply" at bounding box center [319, 194] width 74 height 13
click at [112, 61] on span "[DATE] - [DATE]" at bounding box center [104, 61] width 39 height 6
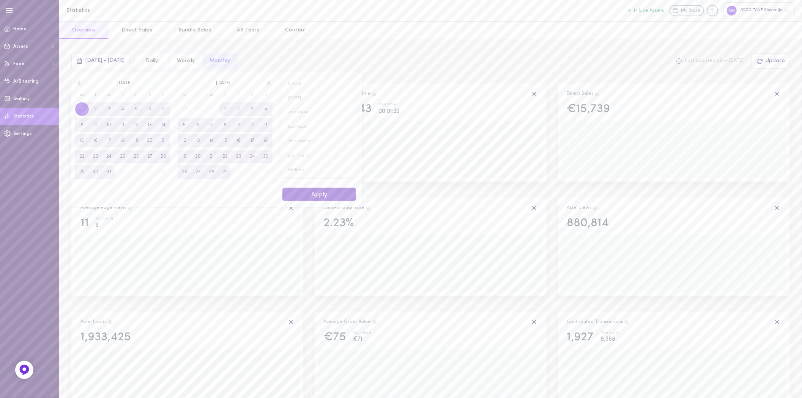
click at [318, 190] on button "Apply" at bounding box center [319, 194] width 74 height 13
click at [99, 58] on span "[DATE] - [DATE]" at bounding box center [104, 61] width 39 height 6
click at [78, 84] on icon at bounding box center [79, 83] width 6 height 7
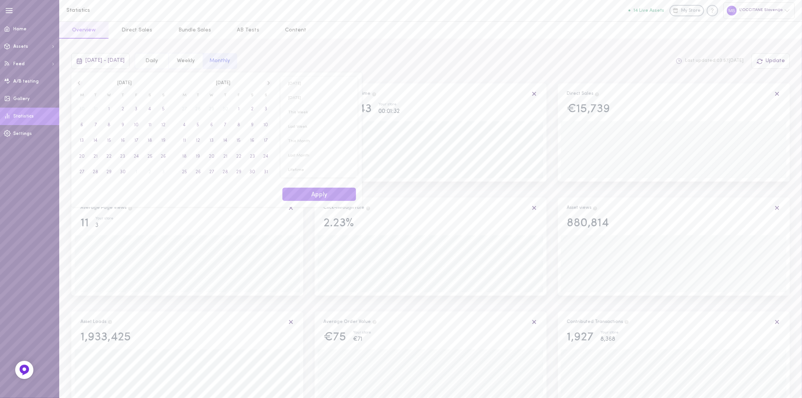
click at [78, 84] on icon at bounding box center [79, 83] width 6 height 7
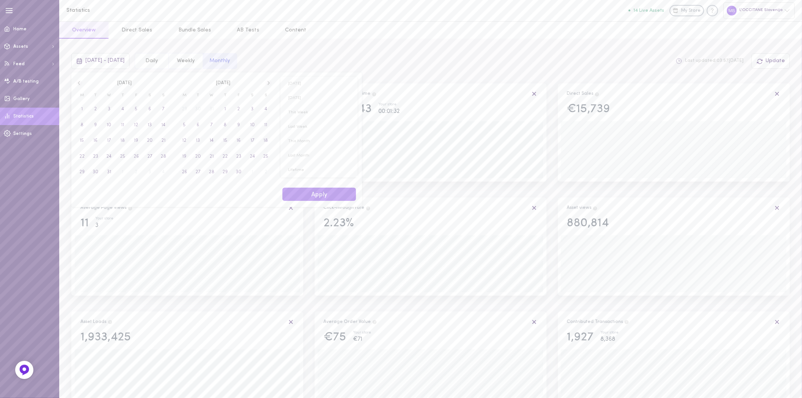
click at [78, 84] on icon at bounding box center [79, 83] width 6 height 7
click at [165, 107] on span "1" at bounding box center [163, 109] width 14 height 14
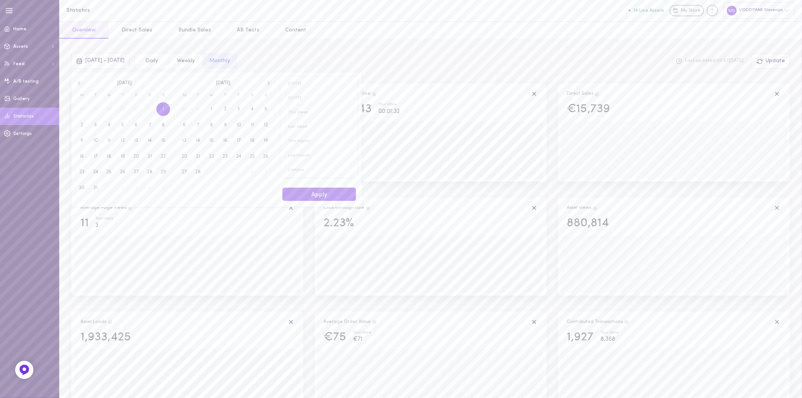
click at [270, 82] on icon at bounding box center [268, 83] width 6 height 7
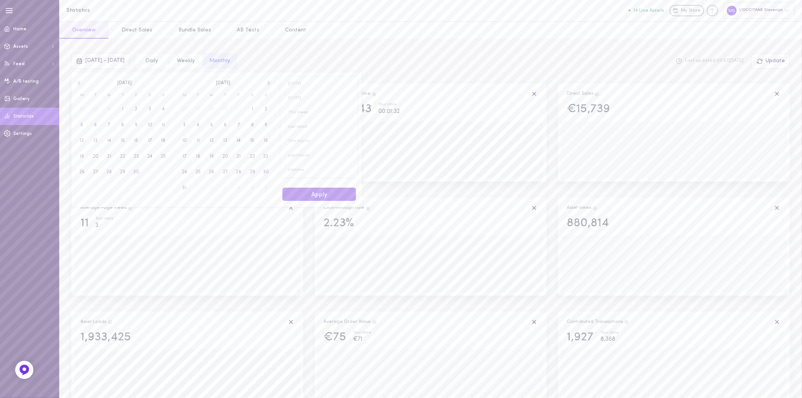
click at [270, 82] on icon at bounding box center [268, 83] width 6 height 7
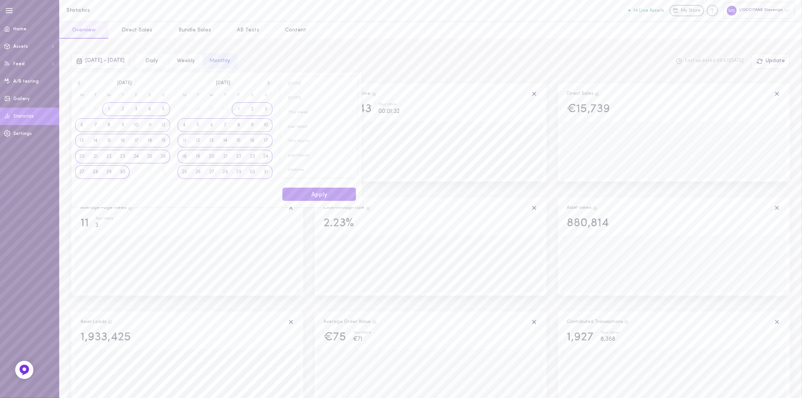
click at [267, 175] on span "31" at bounding box center [266, 172] width 14 height 14
click at [313, 193] on button "Apply" at bounding box center [319, 194] width 74 height 13
